Goal: Task Accomplishment & Management: Complete application form

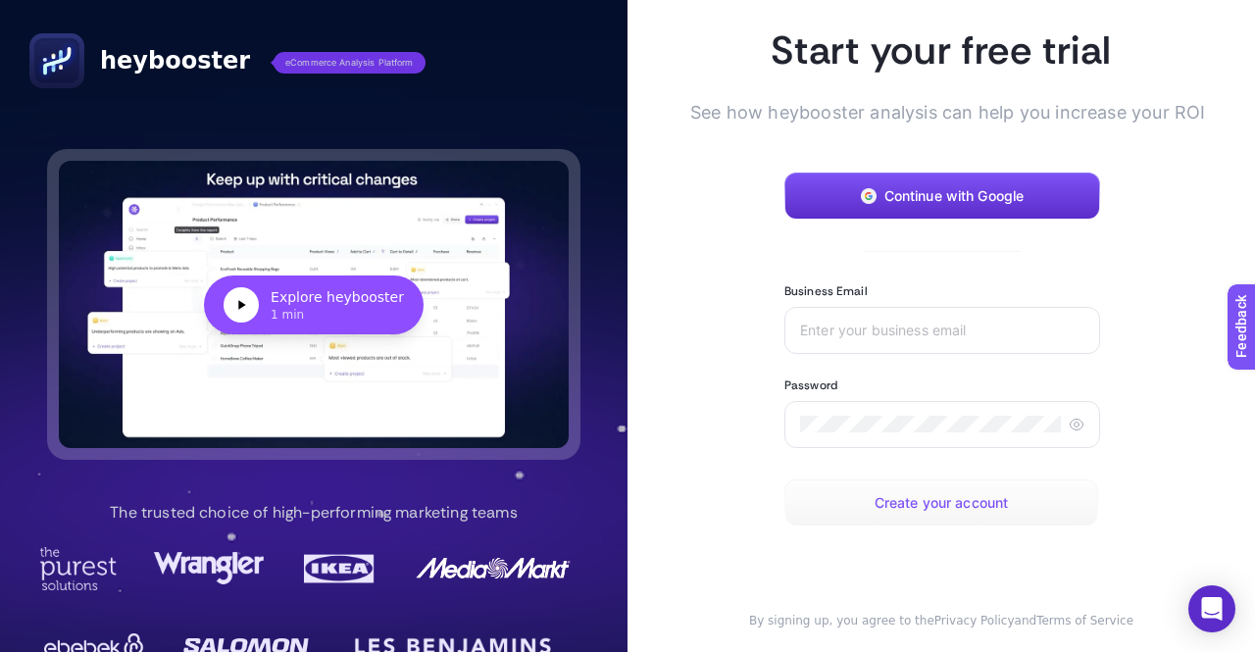
click at [929, 501] on span "Create your account" at bounding box center [942, 503] width 134 height 16
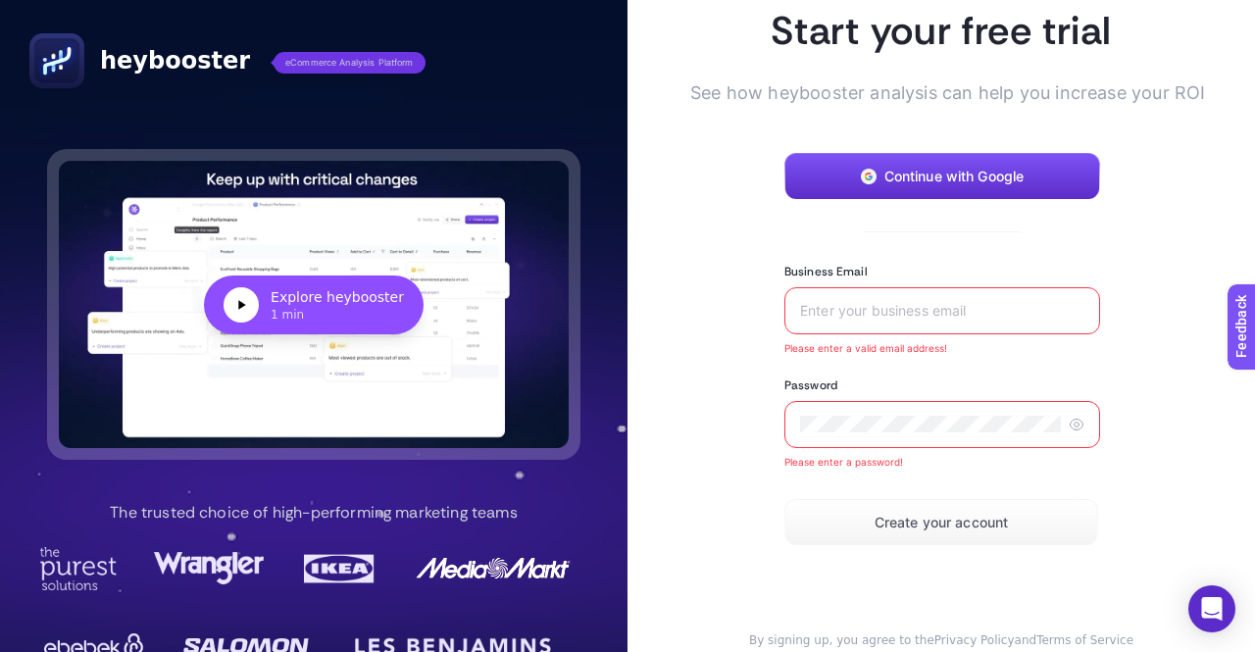
click at [870, 319] on div at bounding box center [943, 310] width 316 height 47
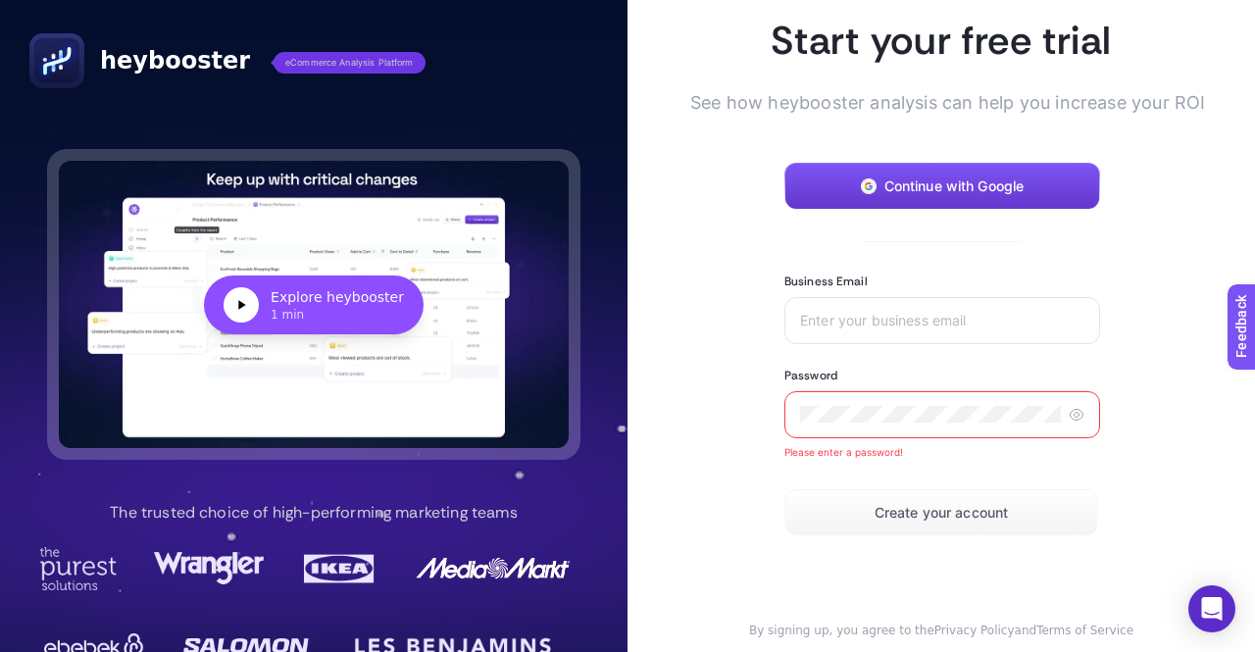
click at [928, 179] on span "Continue with Google" at bounding box center [955, 187] width 140 height 16
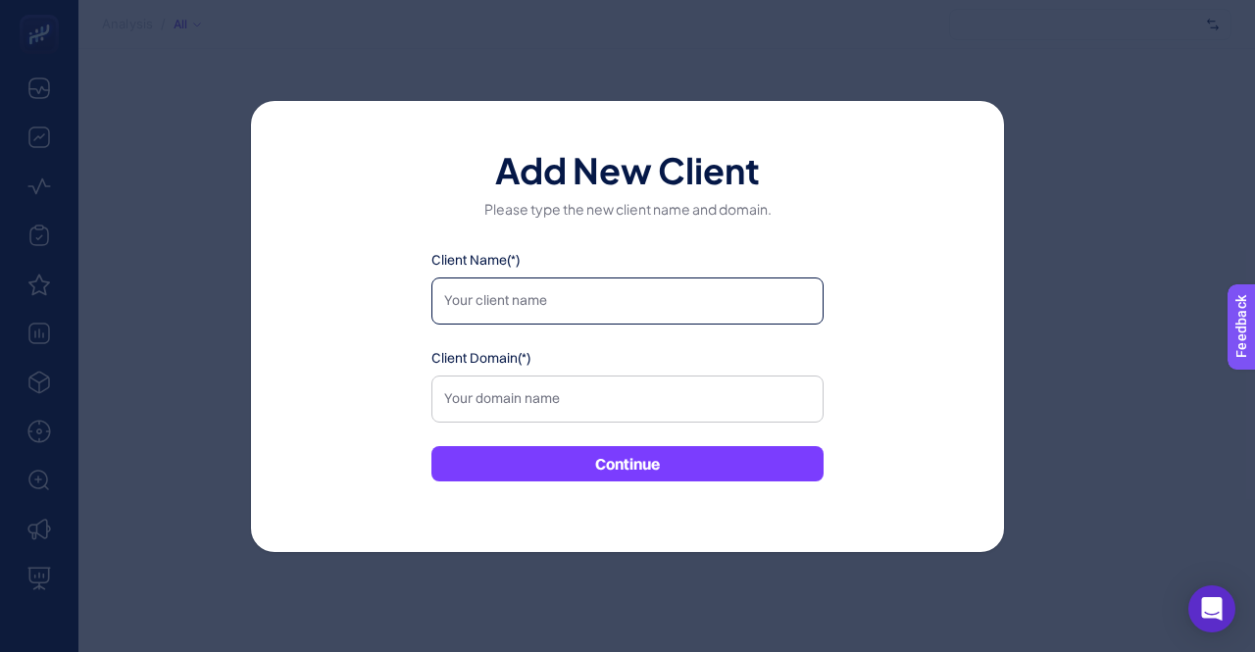
click at [521, 305] on input "Client Name(*)" at bounding box center [628, 301] width 392 height 47
click at [640, 307] on input "Client Name(*)" at bounding box center [628, 301] width 392 height 47
type input "Ahmet"
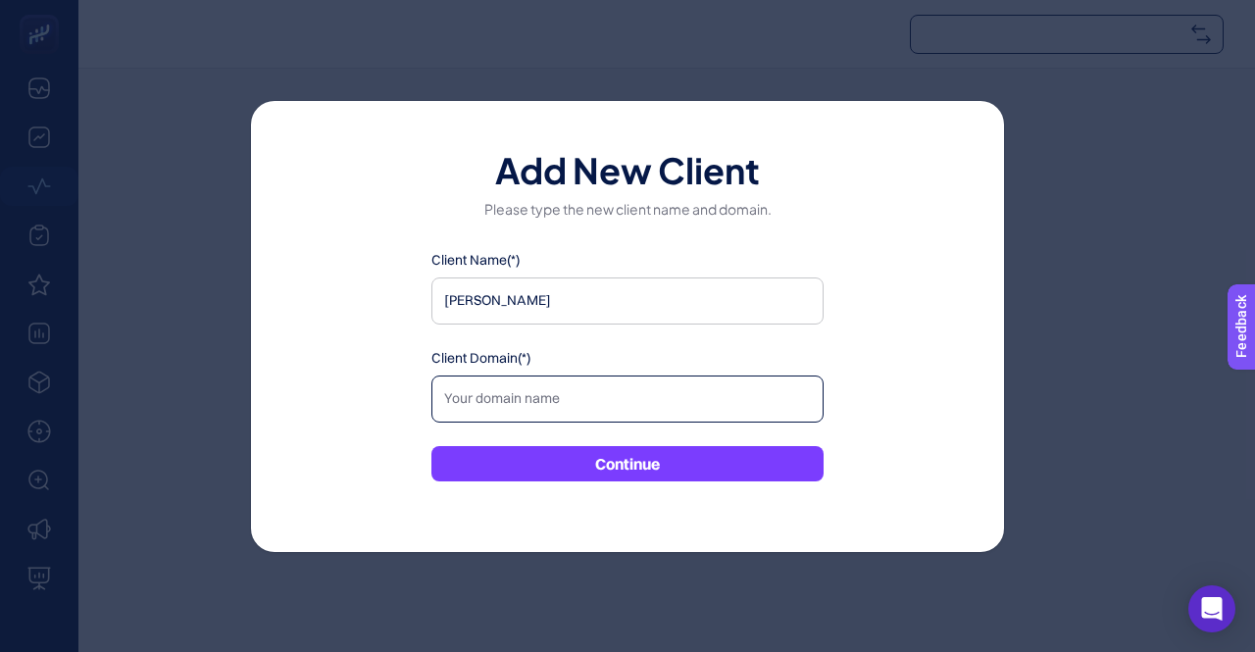
click at [579, 404] on input "Client Domain(*)" at bounding box center [628, 399] width 392 height 47
